Goal: Information Seeking & Learning: Find specific fact

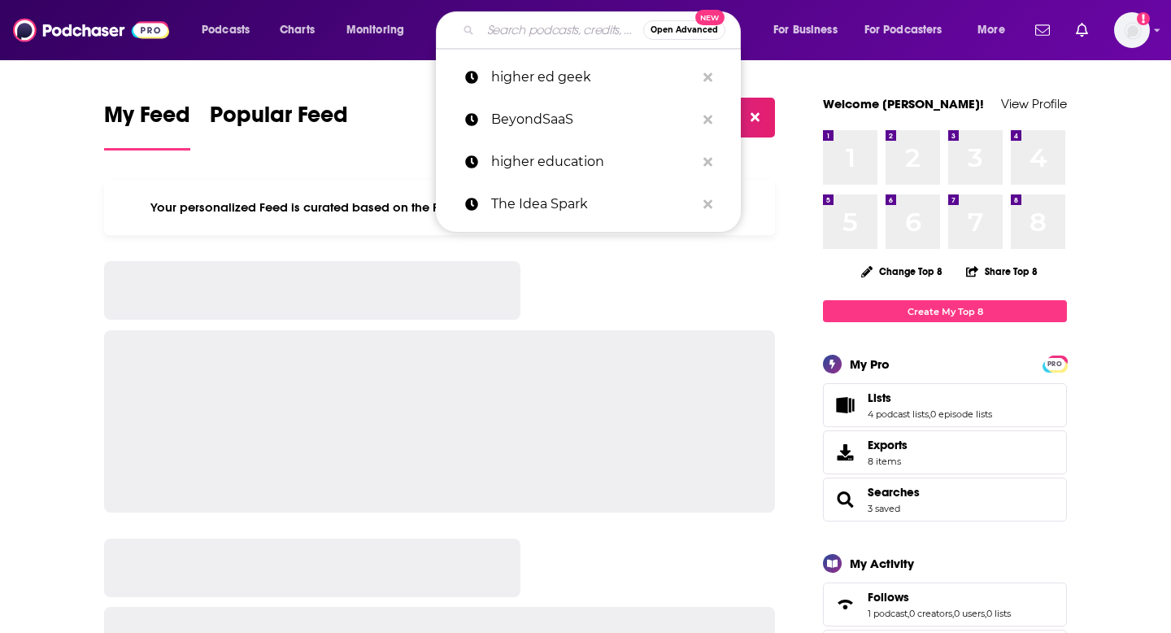
click at [518, 41] on input "Search podcasts, credits, & more..." at bounding box center [561, 30] width 163 height 26
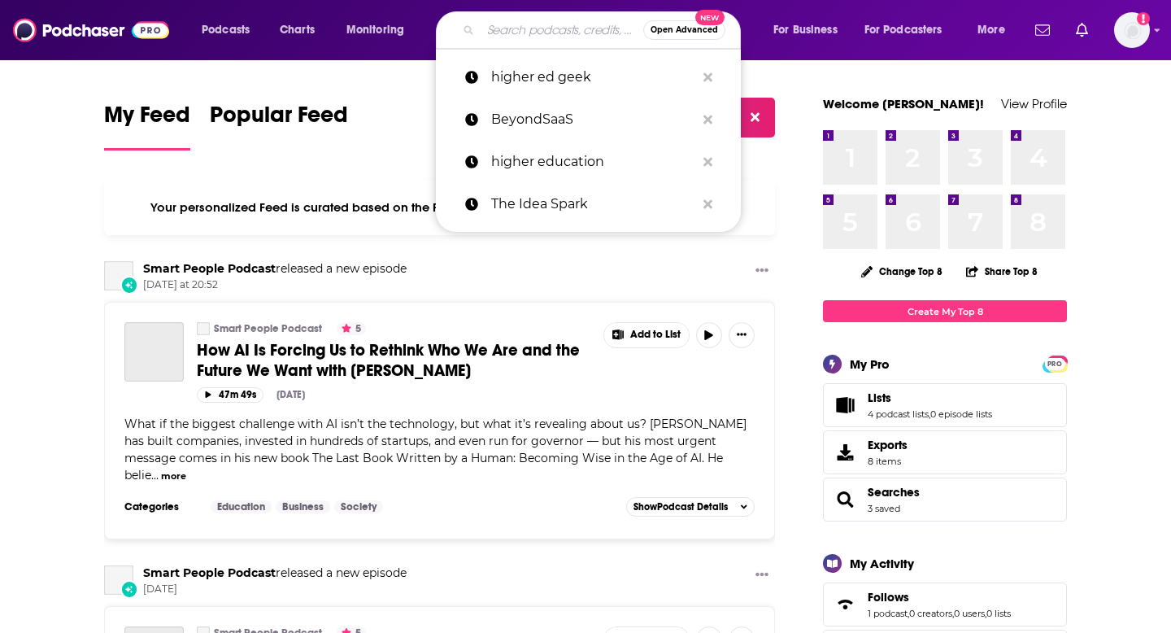
paste input "Social Media Decoded"
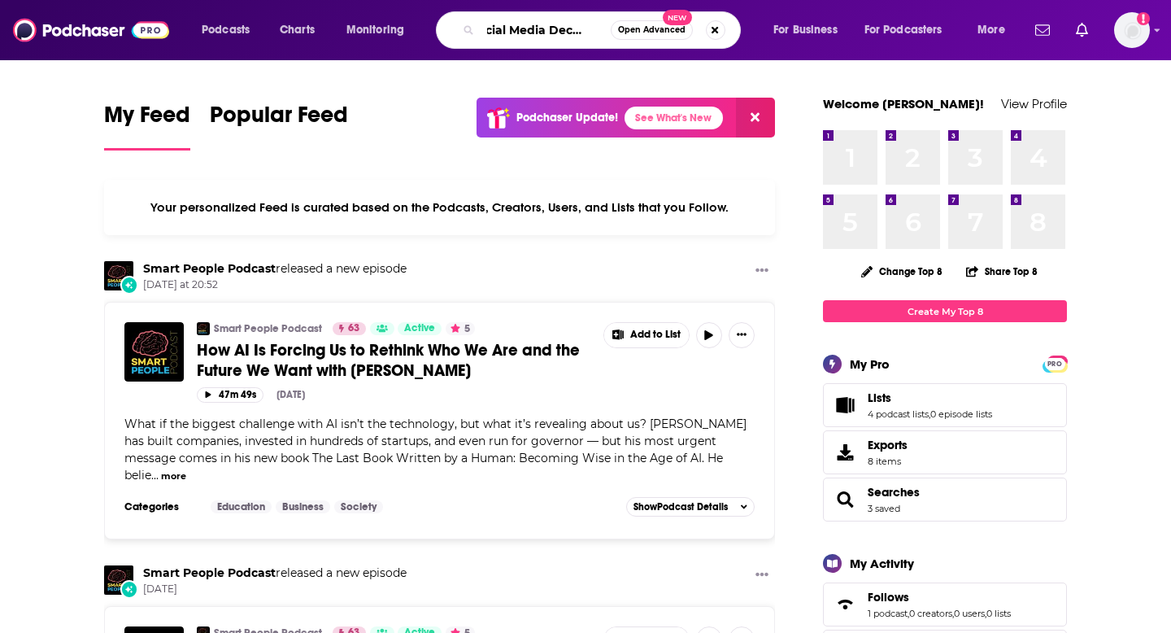
type input "Social Media Decoded"
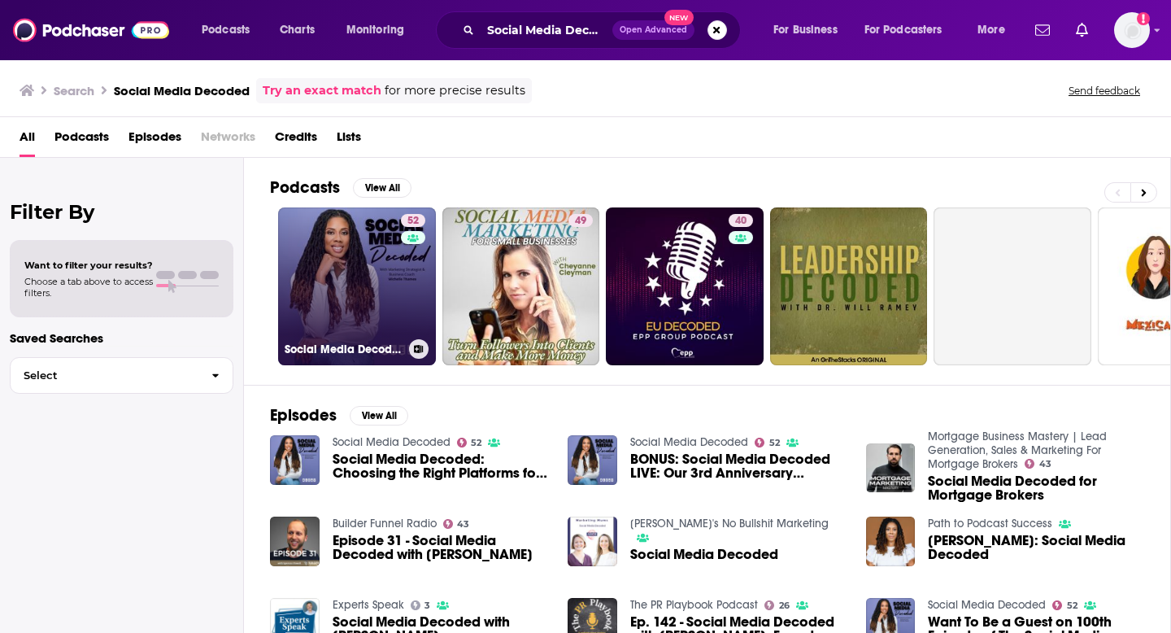
click at [331, 305] on link "52 Social Media Decoded" at bounding box center [357, 286] width 158 height 158
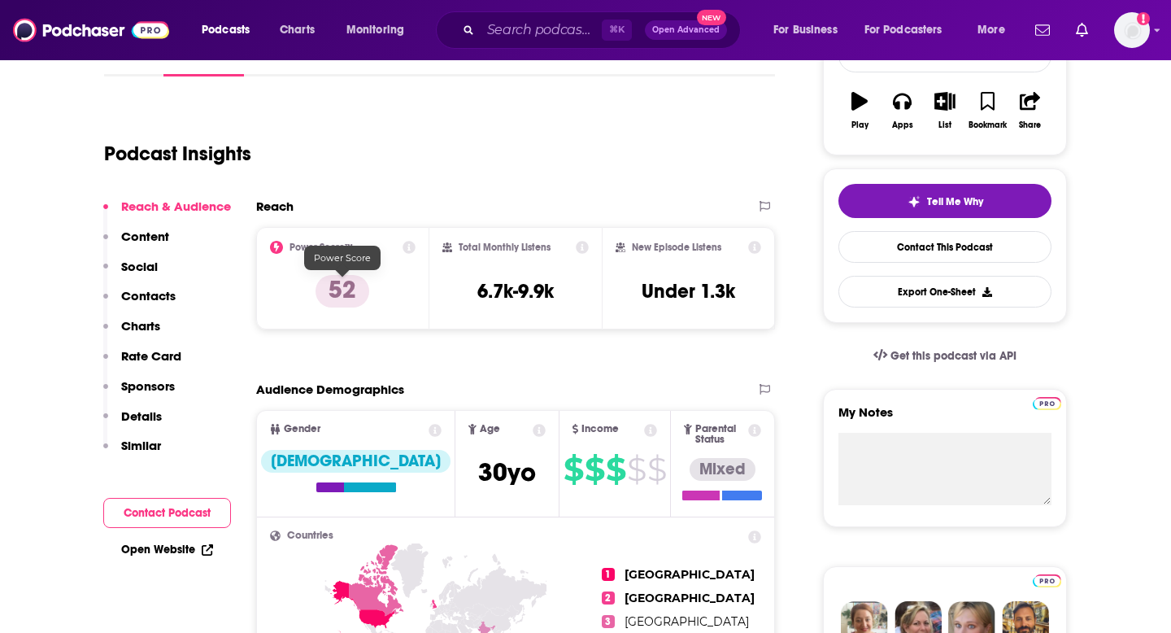
scroll to position [281, 0]
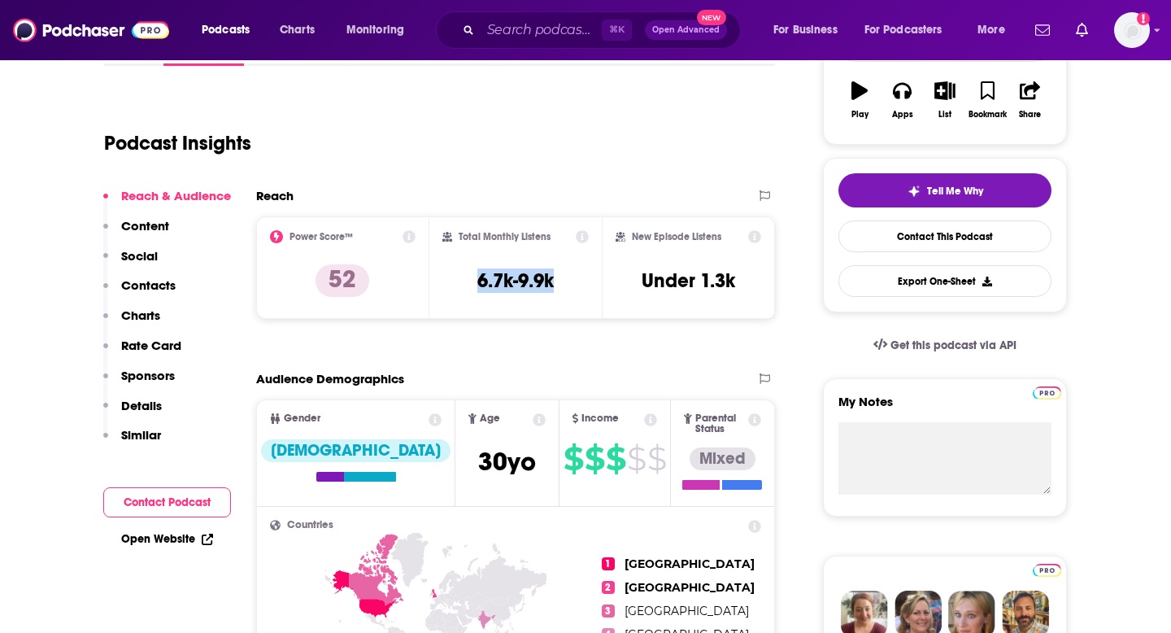
drag, startPoint x: 460, startPoint y: 291, endPoint x: 562, endPoint y: 286, distance: 101.7
click at [562, 286] on div "Total Monthly Listens 6.7k-9.9k" at bounding box center [515, 267] width 147 height 75
copy h3 "6.7k-9.9k"
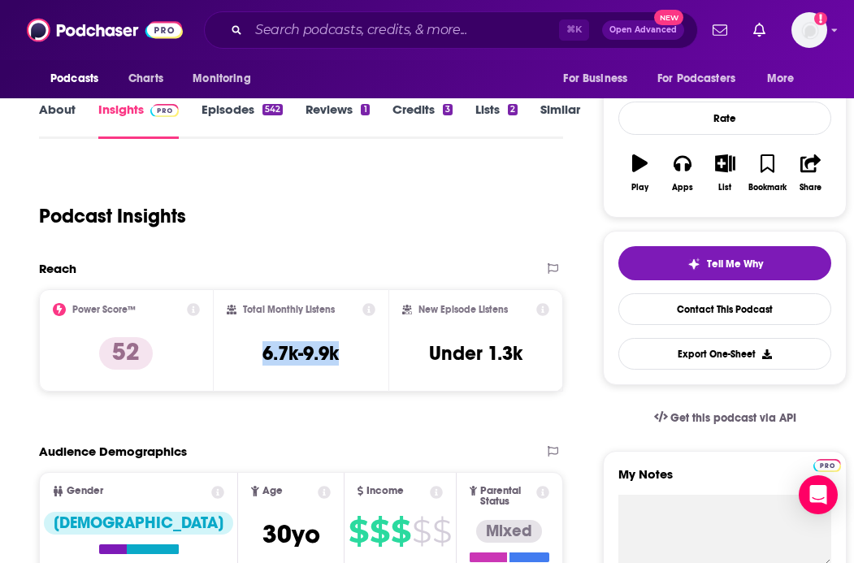
scroll to position [0, 0]
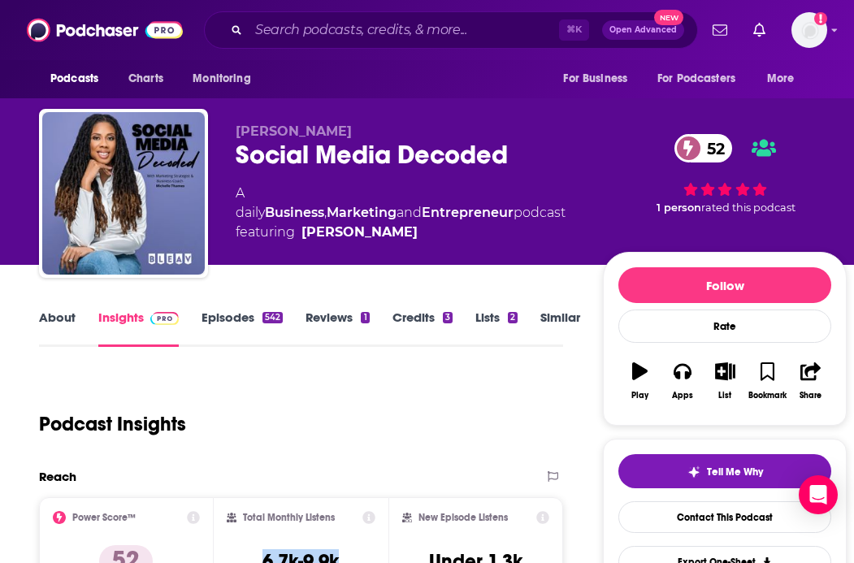
drag, startPoint x: 435, startPoint y: 233, endPoint x: 417, endPoint y: 229, distance: 18.2
click at [417, 229] on span "featuring [PERSON_NAME]" at bounding box center [406, 233] width 341 height 20
copy span "[PERSON_NAME]"
click at [347, 425] on div "Podcast Insights" at bounding box center [294, 414] width 511 height 83
